Goal: Task Accomplishment & Management: Complete application form

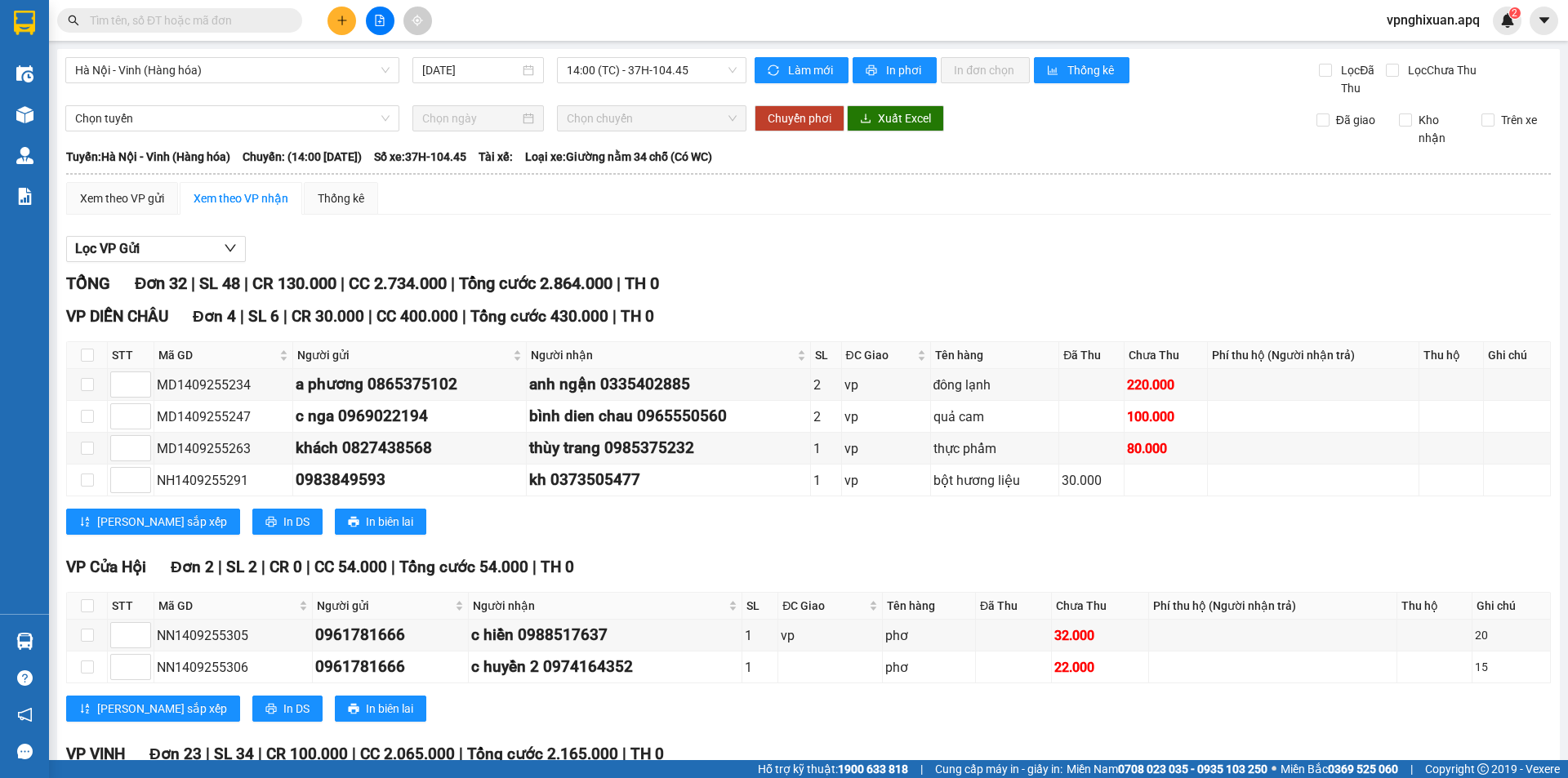
scroll to position [1205, 0]
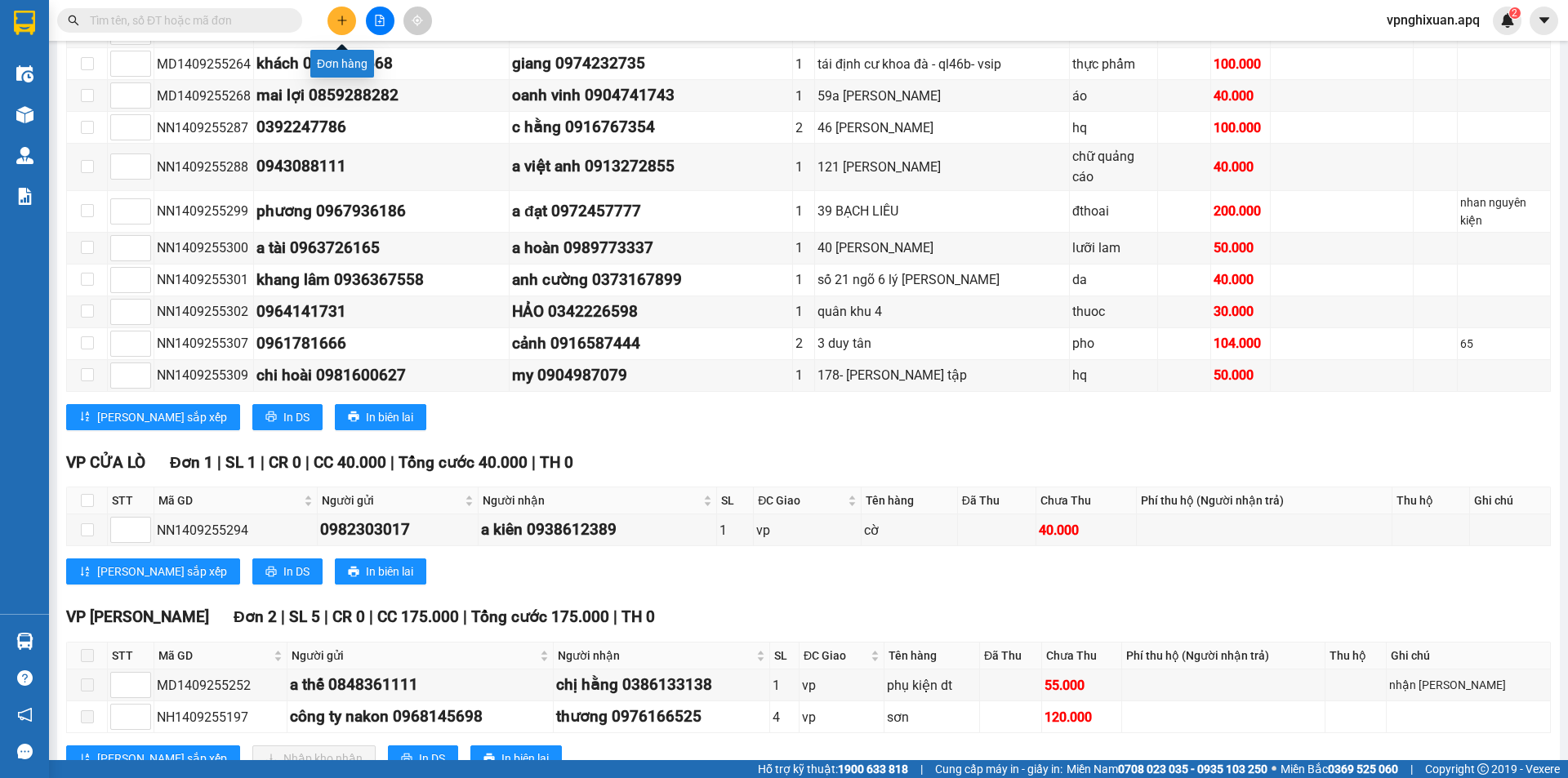
click at [343, 23] on icon "plus" at bounding box center [343, 20] width 12 height 12
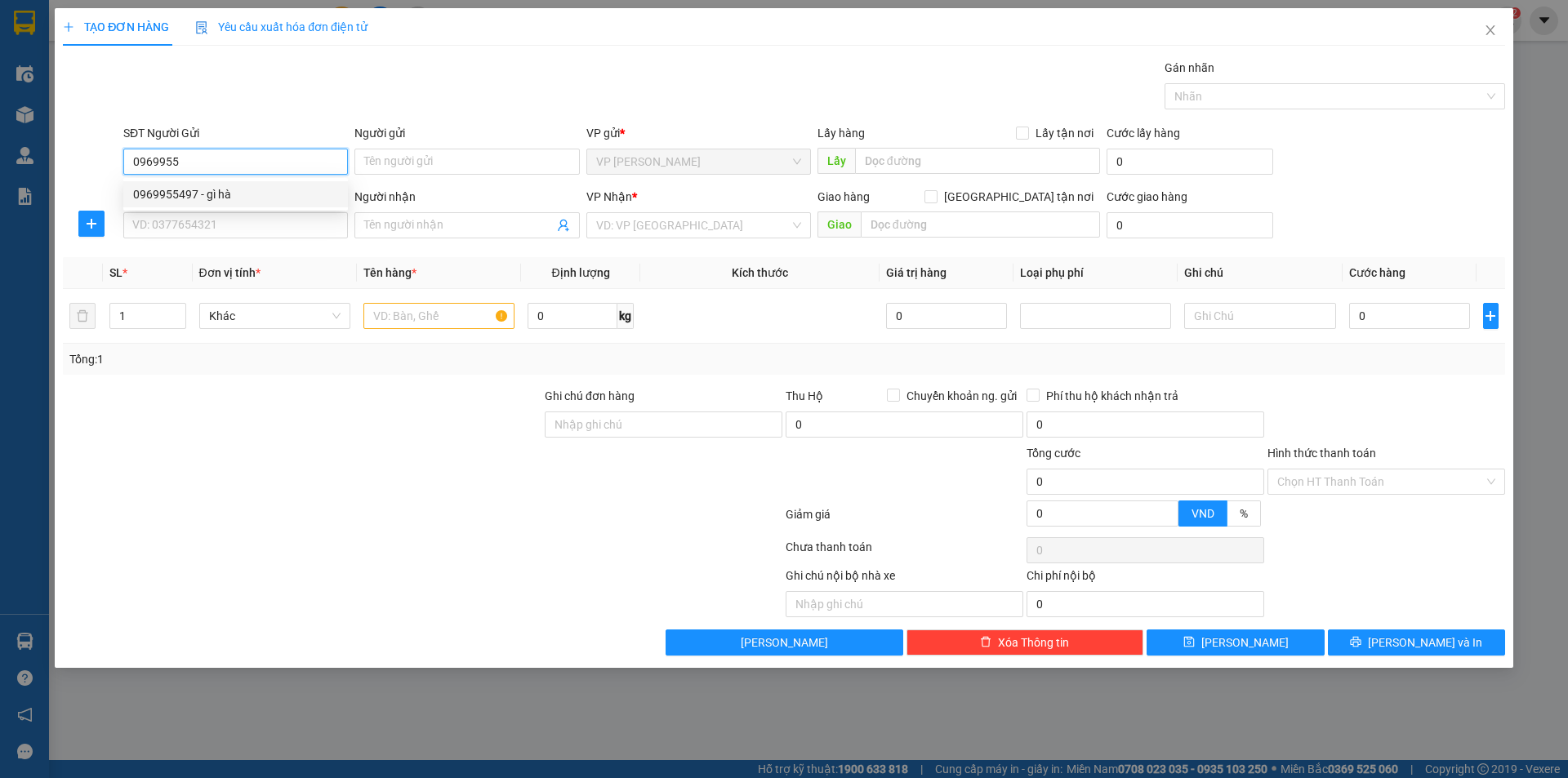
click at [223, 202] on div "0969955497 - gì hà" at bounding box center [235, 194] width 205 height 18
type input "0969955497"
type input "gì hà"
type input "0969955497"
click at [228, 235] on input "SĐT Người Nhận" at bounding box center [235, 225] width 224 height 26
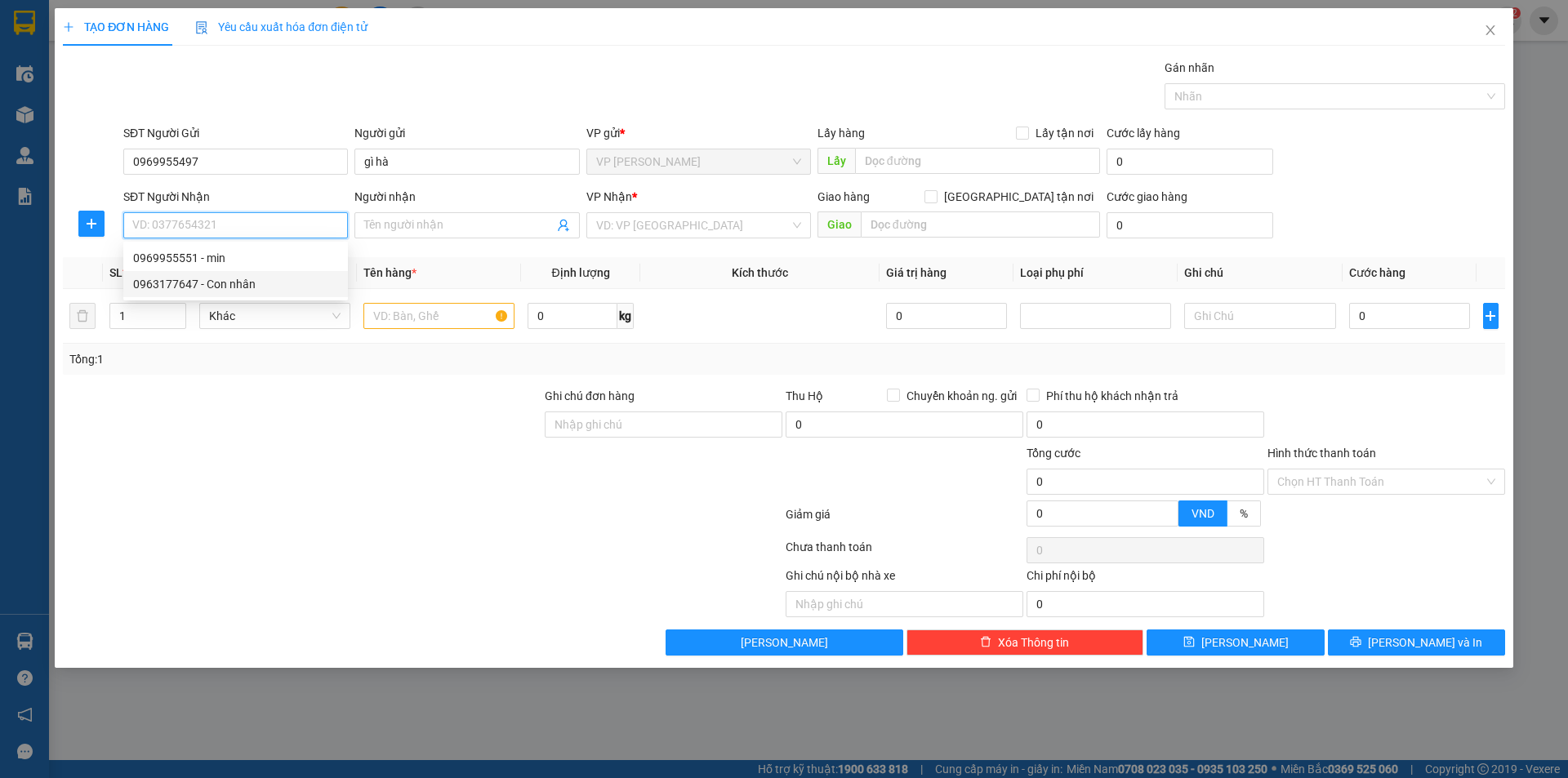
click at [243, 287] on div "0963177647 - Con nhân" at bounding box center [235, 284] width 205 height 18
type input "0963177647"
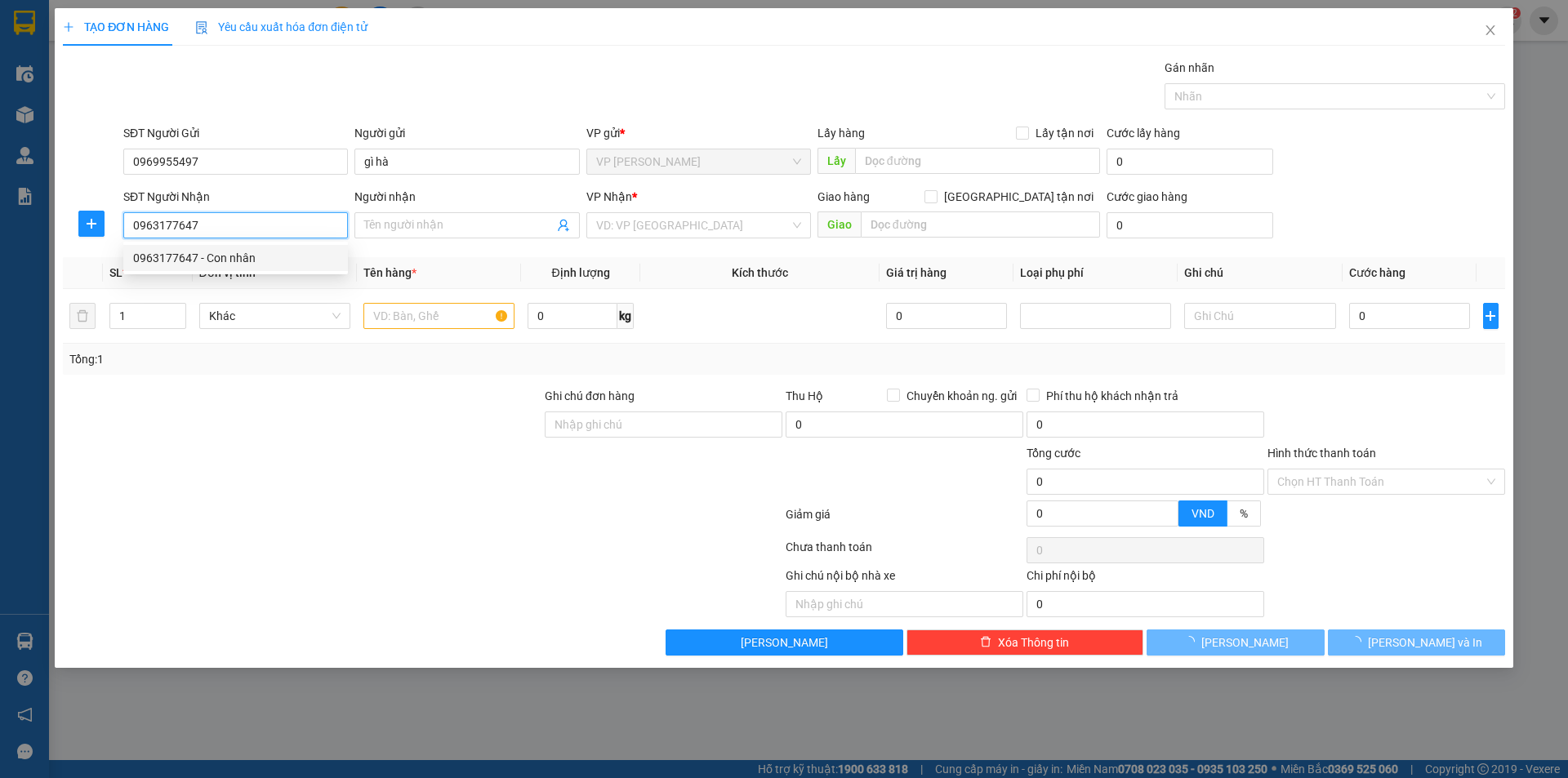
type input "Con nhân"
checkbox input "true"
type input "[STREET_ADDRESS]"
type input "60.000"
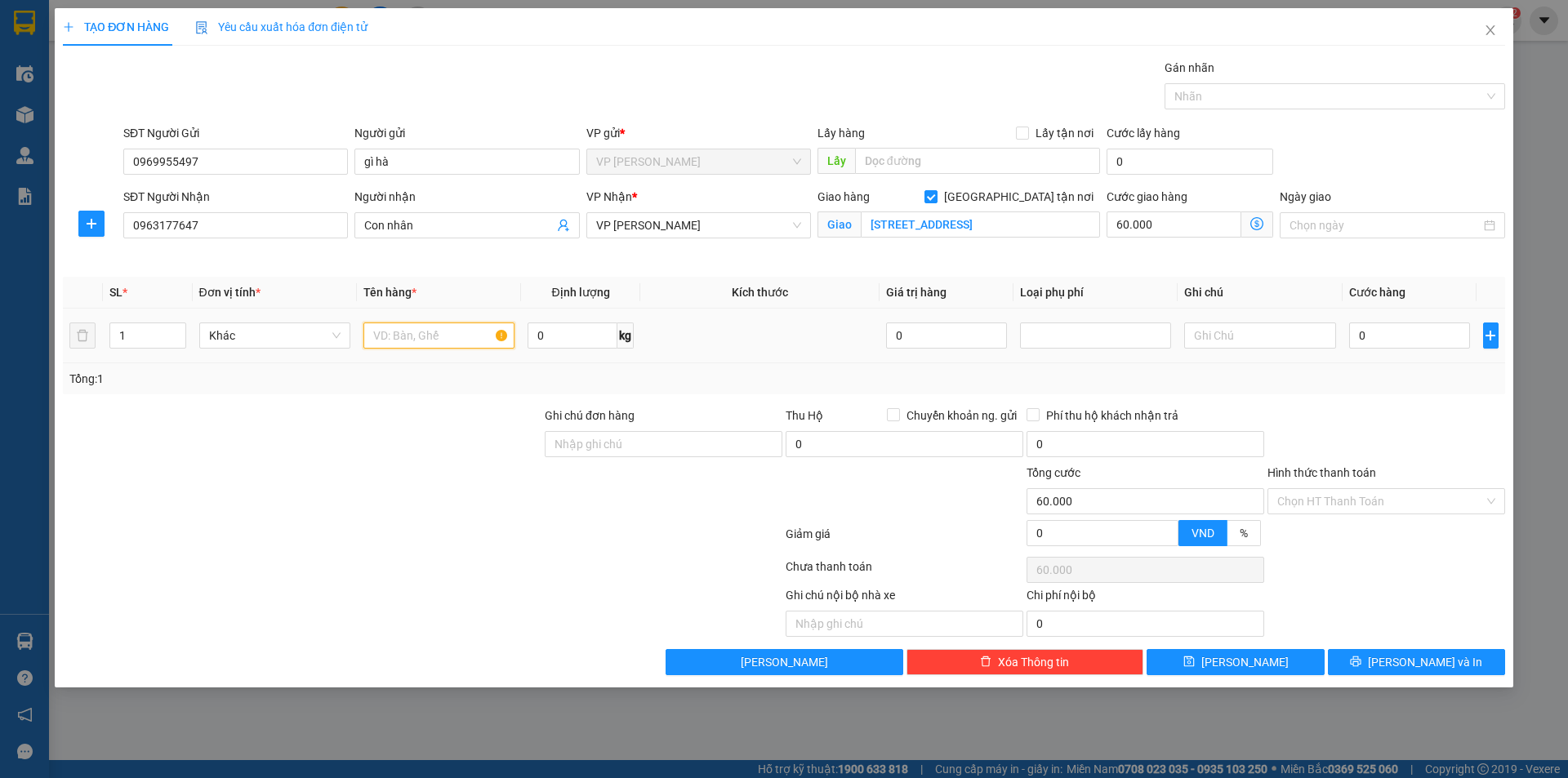
click at [450, 333] on input "text" at bounding box center [439, 335] width 151 height 26
type input "thực phẩm"
click at [1359, 338] on input "0" at bounding box center [1409, 335] width 121 height 26
type input "4"
type input "60.004"
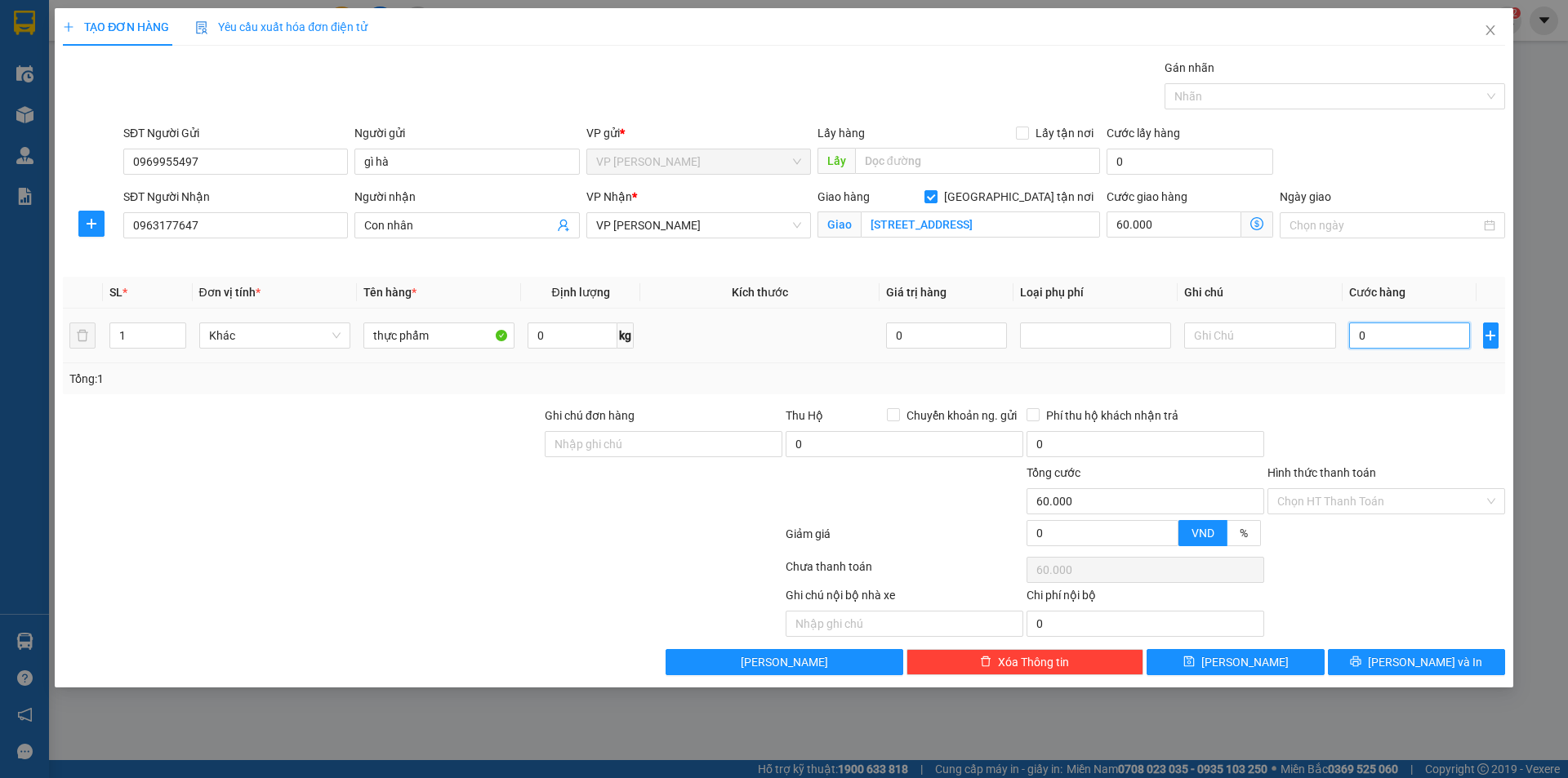
type input "60.004"
type input "40"
type input "60.040"
type input "400"
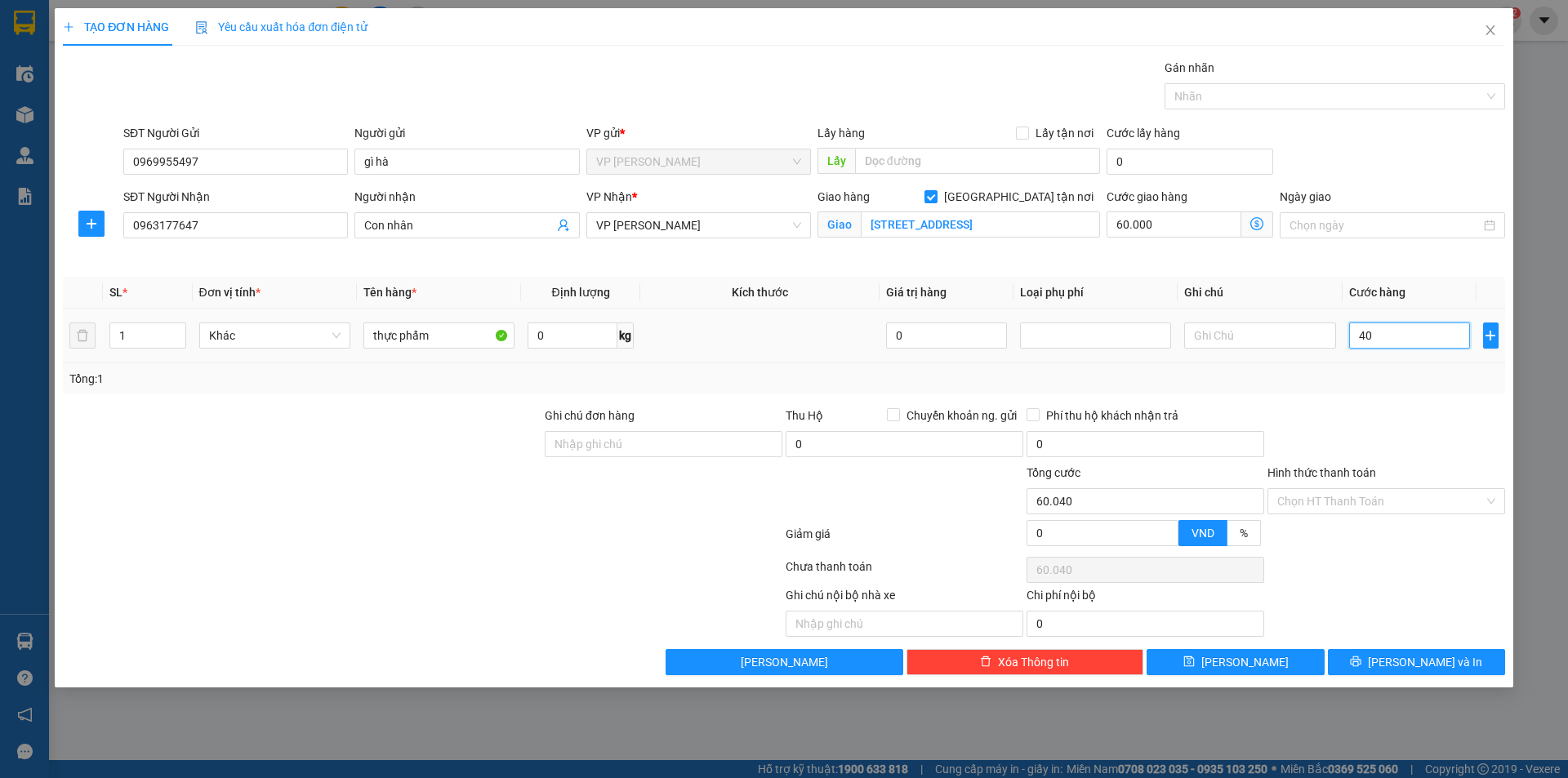
type input "60.400"
type input "4.000"
type input "64.000"
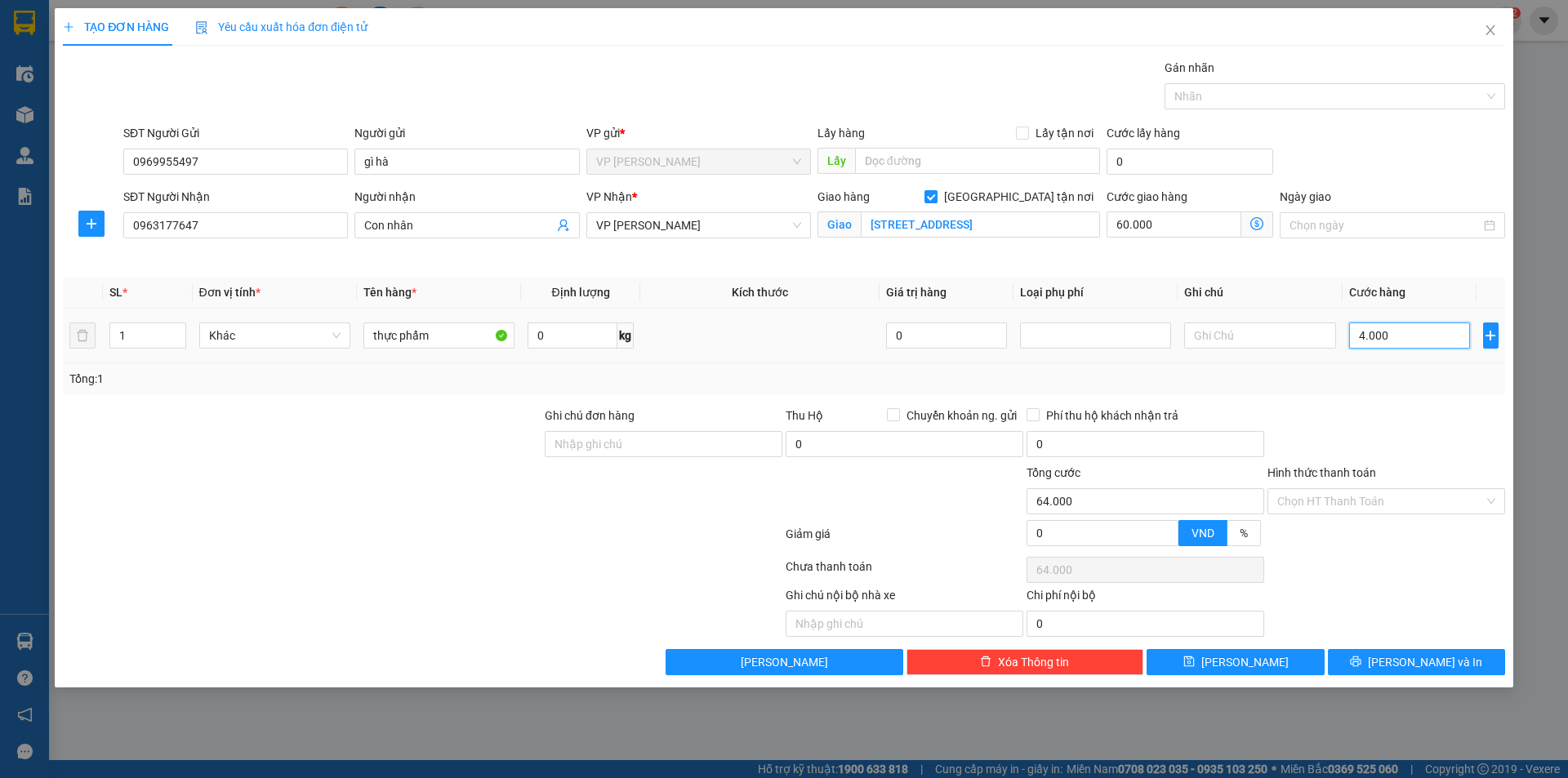
type input "40.000"
type input "100.000"
type input "40.000"
click at [1292, 504] on input "Hình thức thanh toán" at bounding box center [1380, 501] width 207 height 24
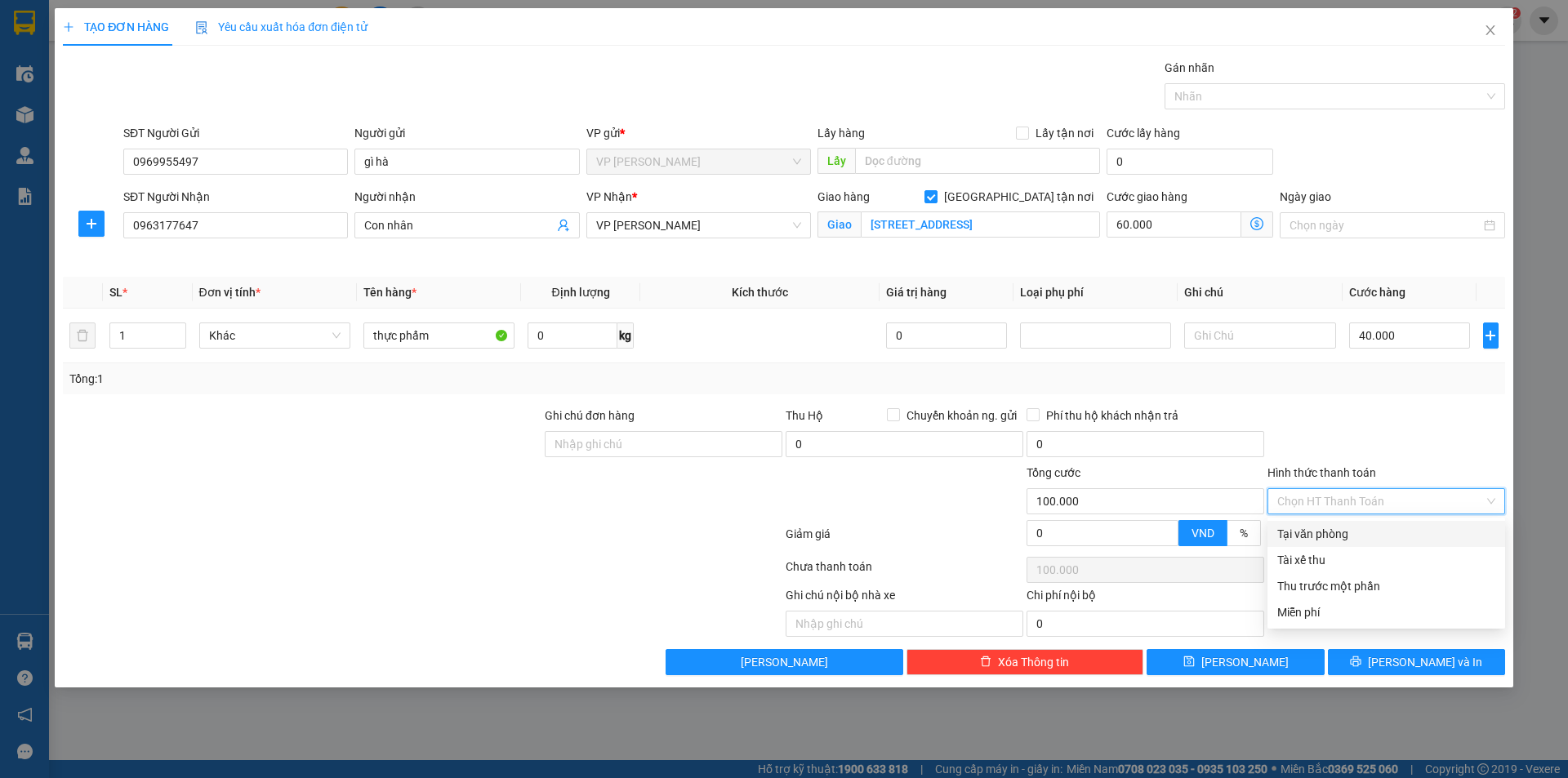
click at [1305, 539] on div "Tại văn phòng" at bounding box center [1385, 534] width 218 height 18
type input "0"
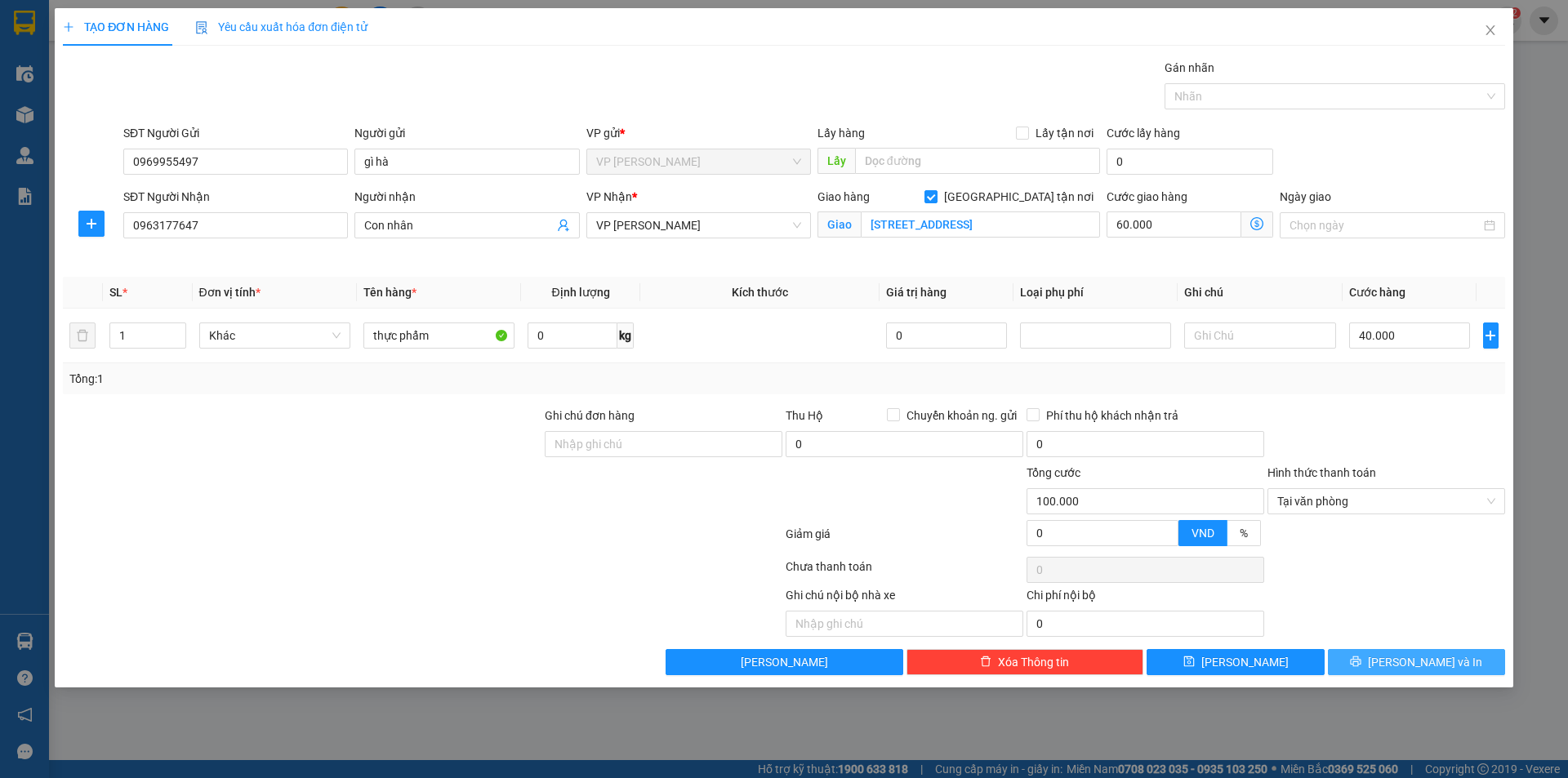
click at [1451, 664] on button "[PERSON_NAME] và In" at bounding box center [1416, 662] width 178 height 26
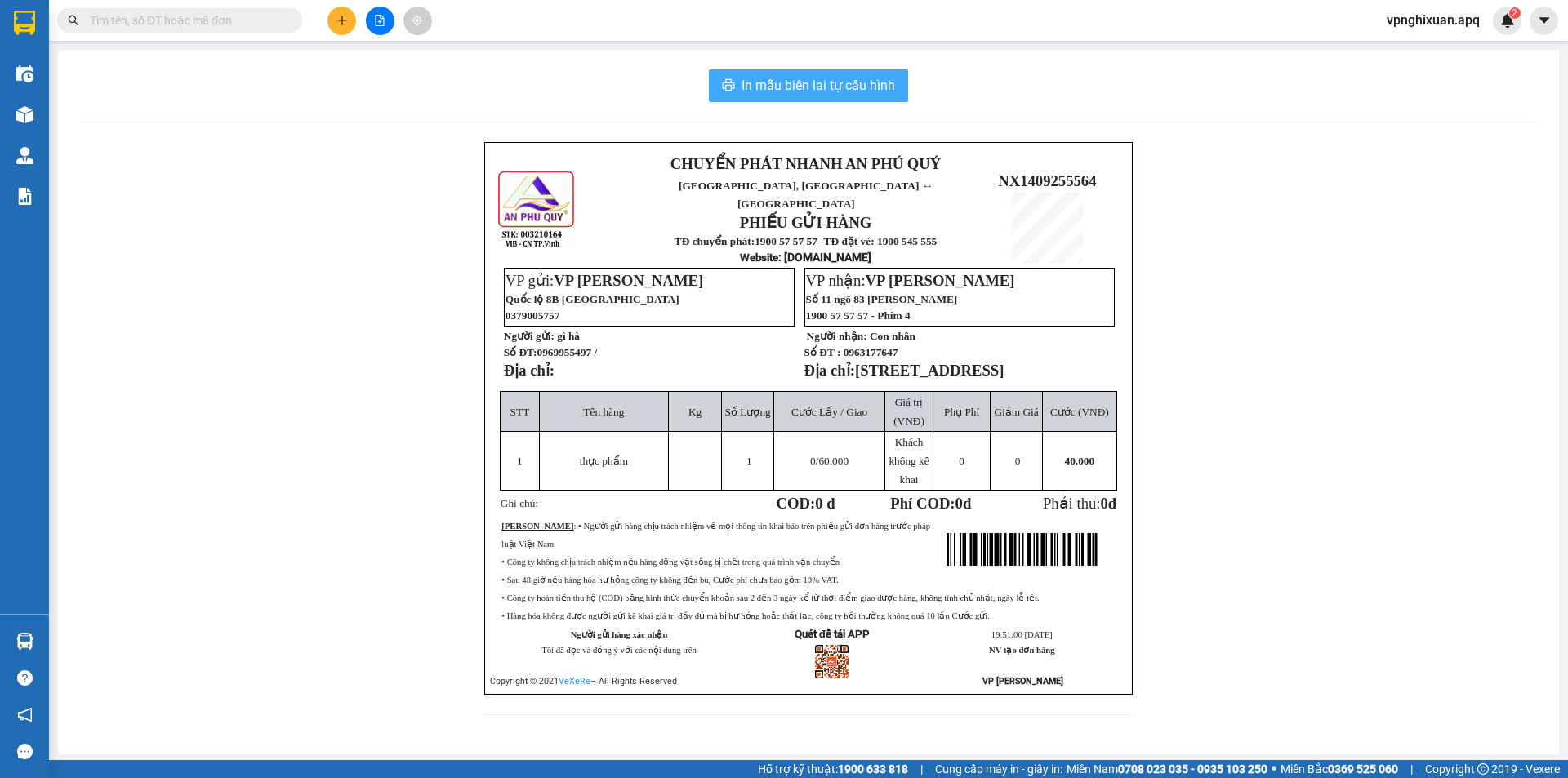
click at [791, 91] on span "In mẫu biên lai tự cấu hình" at bounding box center [818, 85] width 153 height 20
